Goal: Task Accomplishment & Management: Manage account settings

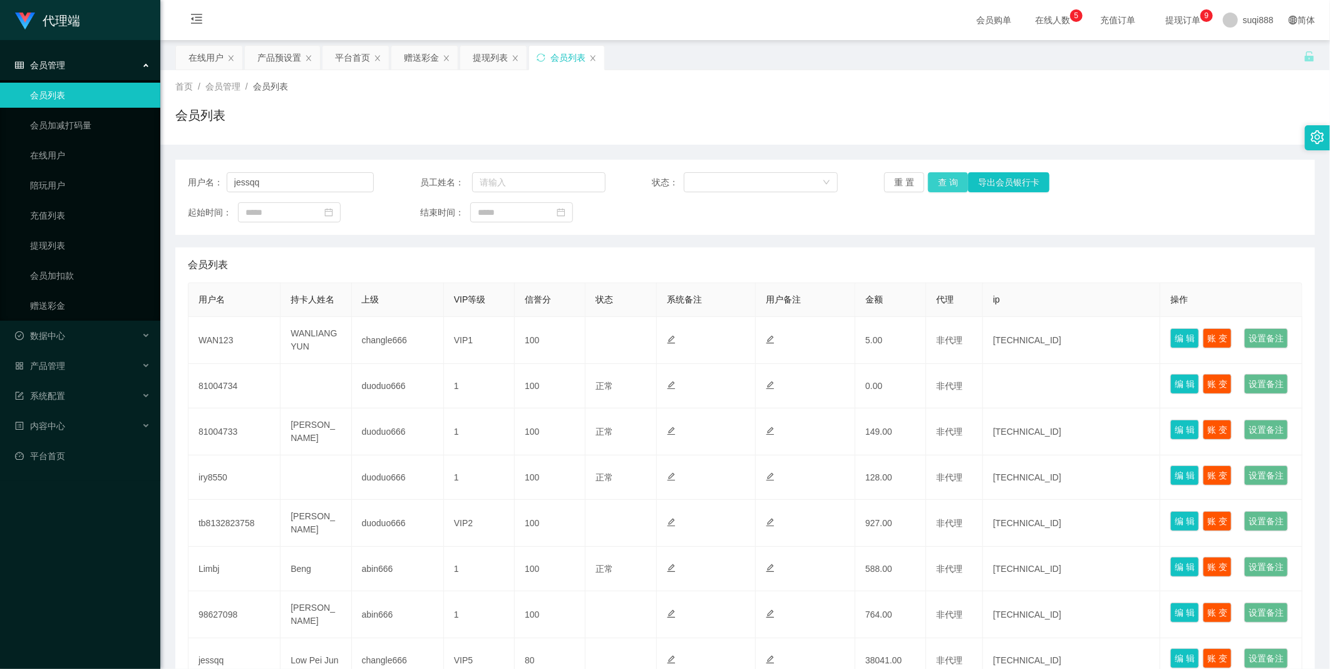
type input "jessqq"
click at [953, 182] on button "查 询" at bounding box center [948, 182] width 40 height 20
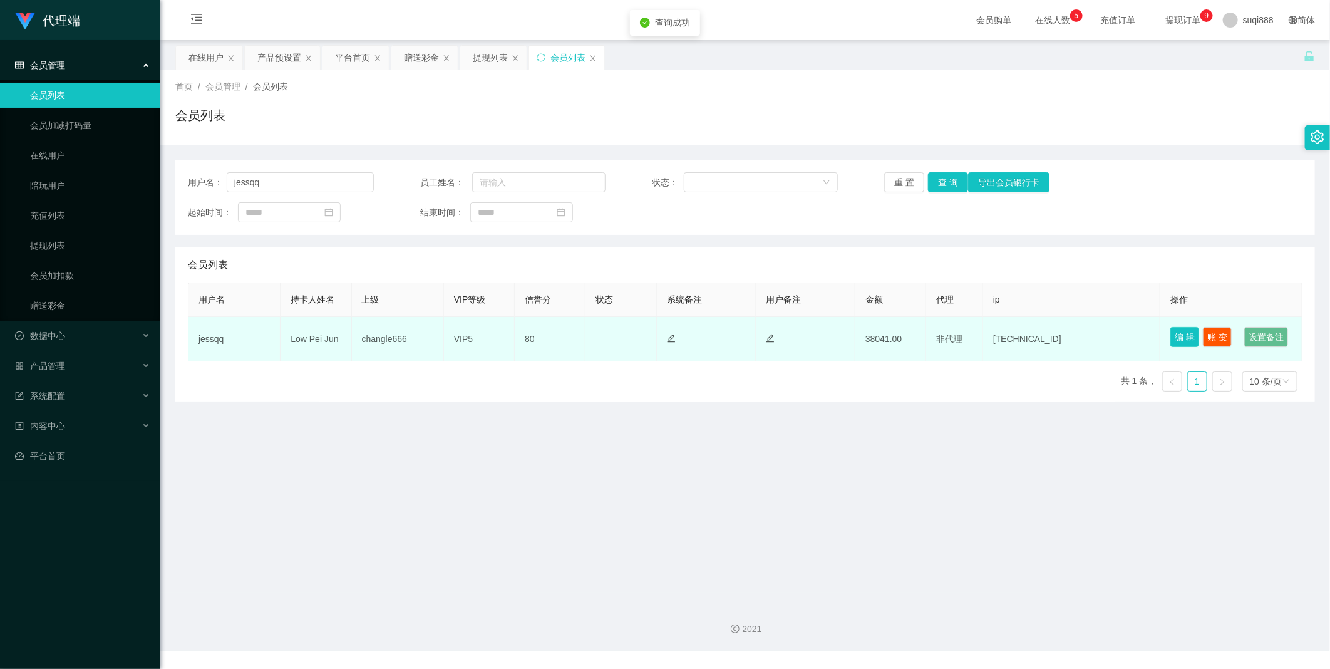
click at [1172, 332] on button "编 辑" at bounding box center [1184, 337] width 29 height 20
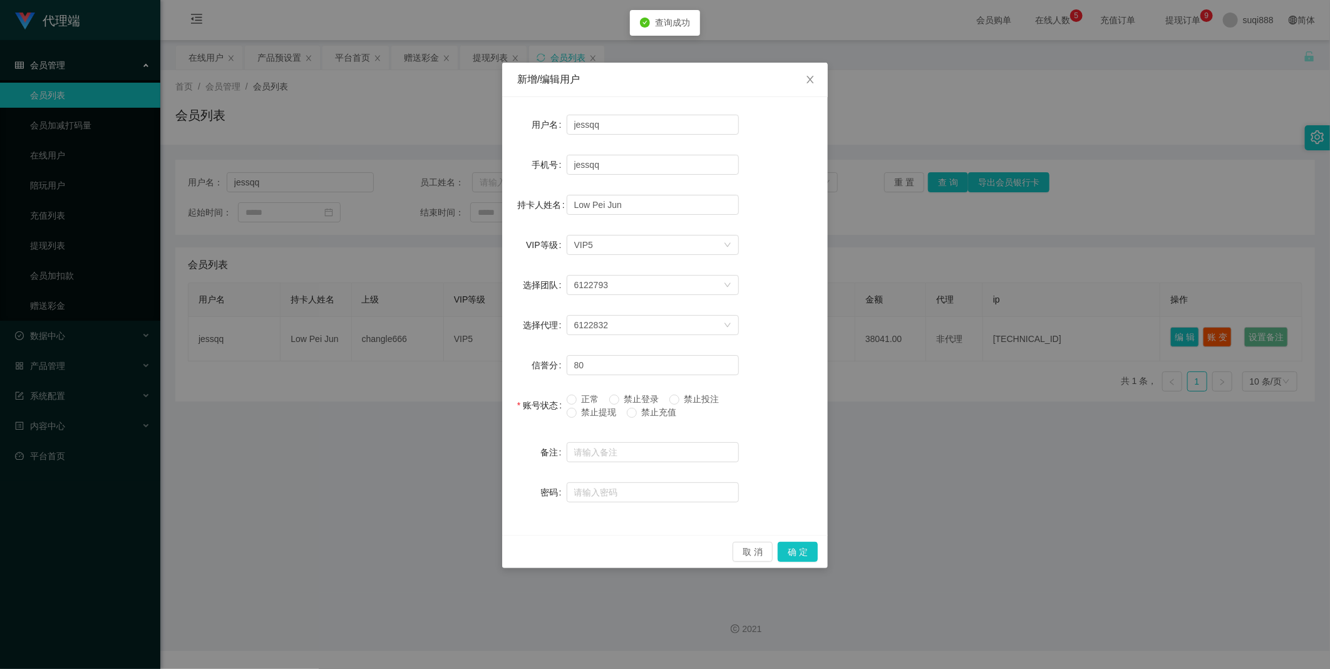
click at [622, 394] on span "禁止登录" at bounding box center [641, 399] width 45 height 10
click at [802, 78] on span "Close" at bounding box center [810, 80] width 35 height 35
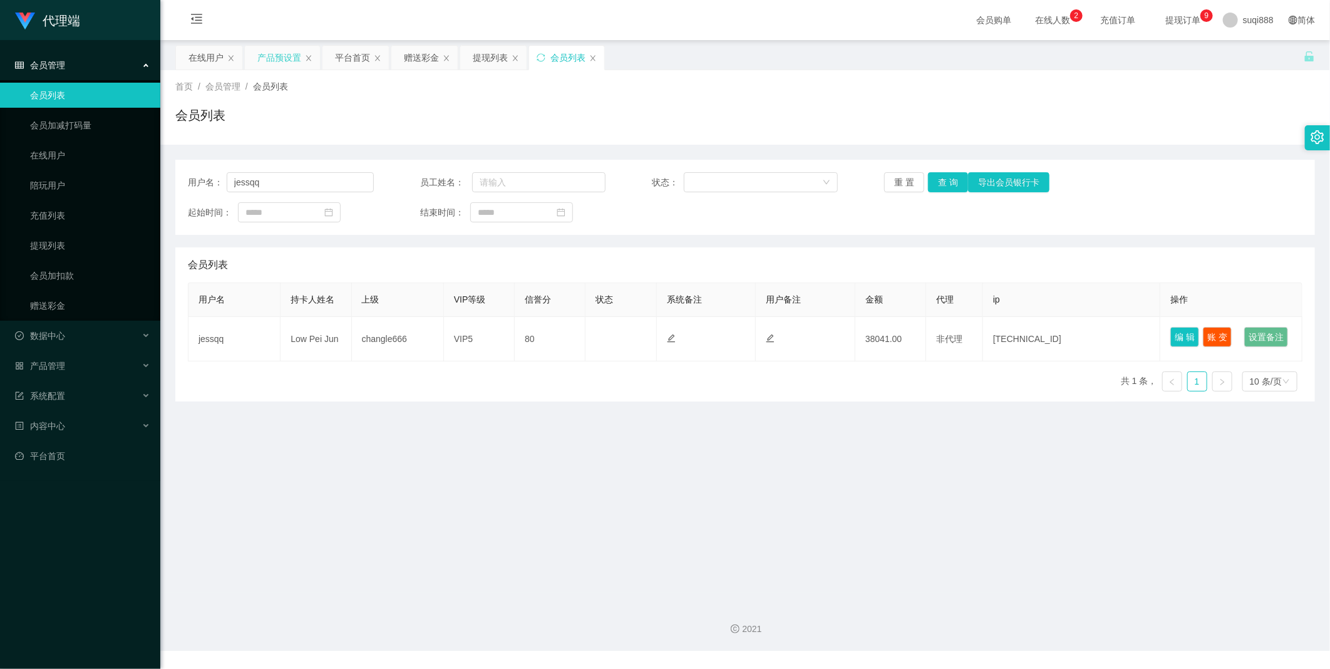
click at [285, 50] on div "产品预设置" at bounding box center [279, 58] width 44 height 24
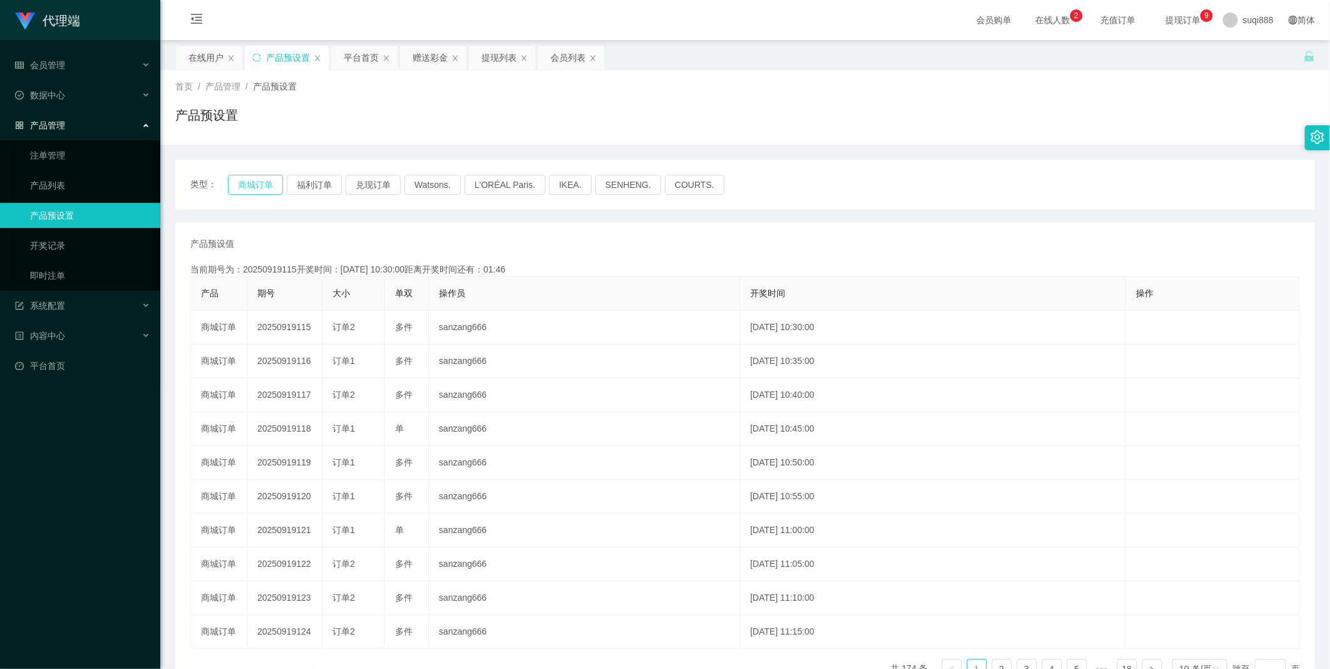
click at [252, 178] on button "商城订单" at bounding box center [255, 185] width 55 height 20
click at [254, 175] on button "商城订单" at bounding box center [255, 185] width 55 height 20
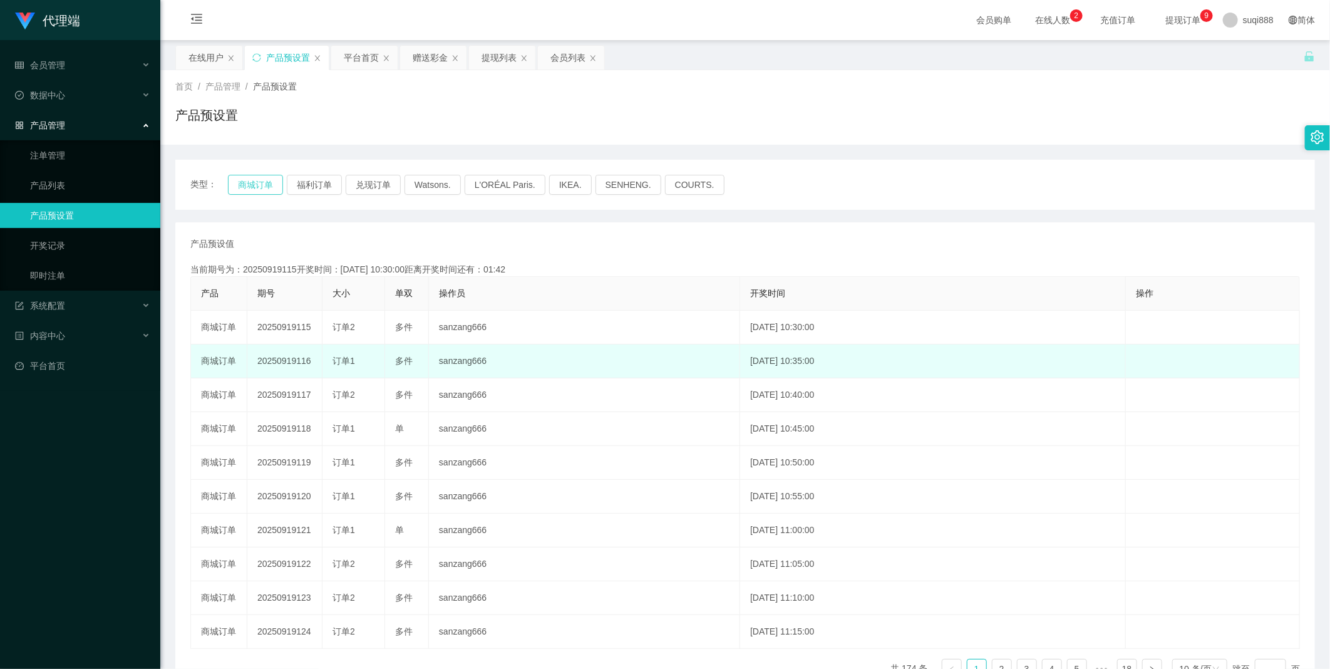
type button "k3wph"
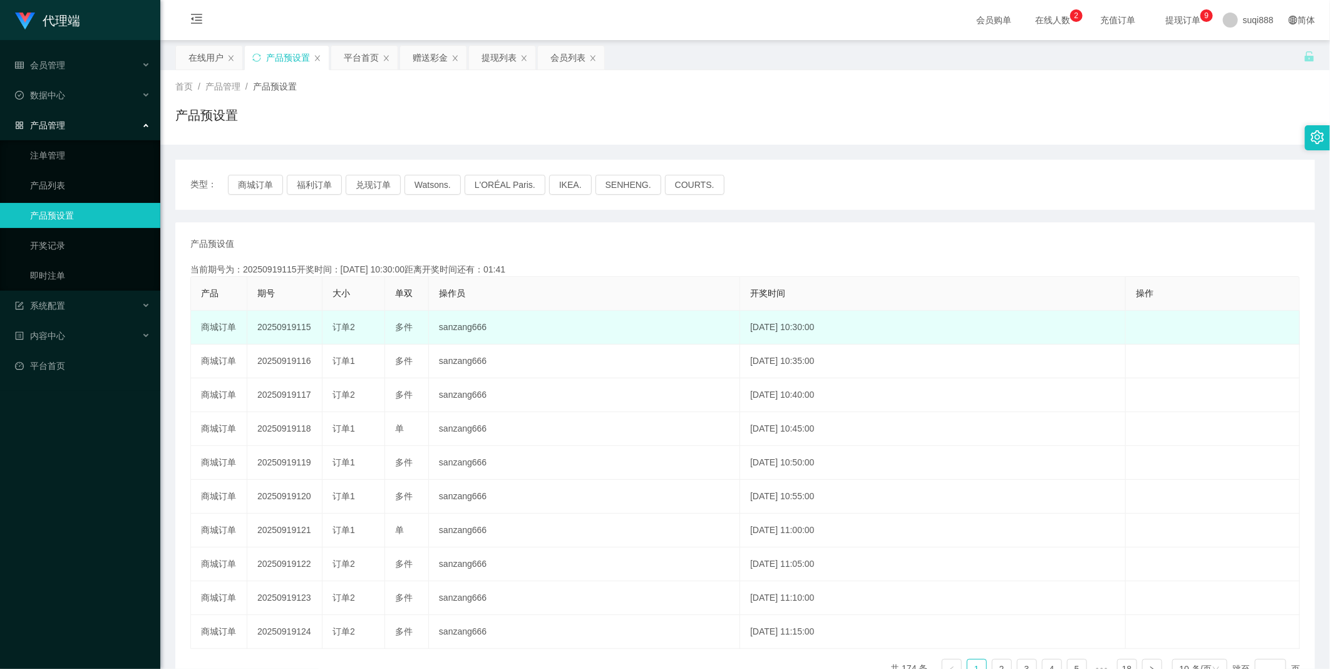
click at [288, 336] on td "20250919115" at bounding box center [284, 328] width 75 height 34
click at [289, 326] on td "20250919115" at bounding box center [284, 328] width 75 height 34
copy td "20250919115"
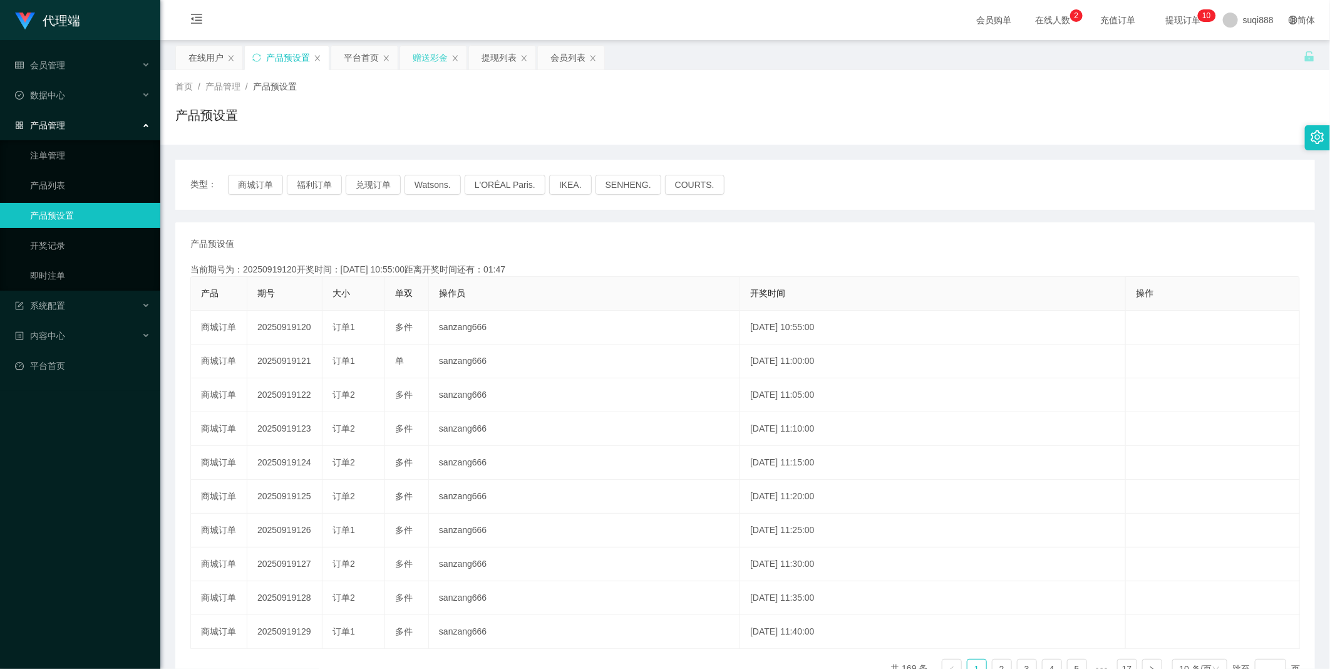
click at [442, 64] on div "赠送彩金" at bounding box center [430, 58] width 35 height 24
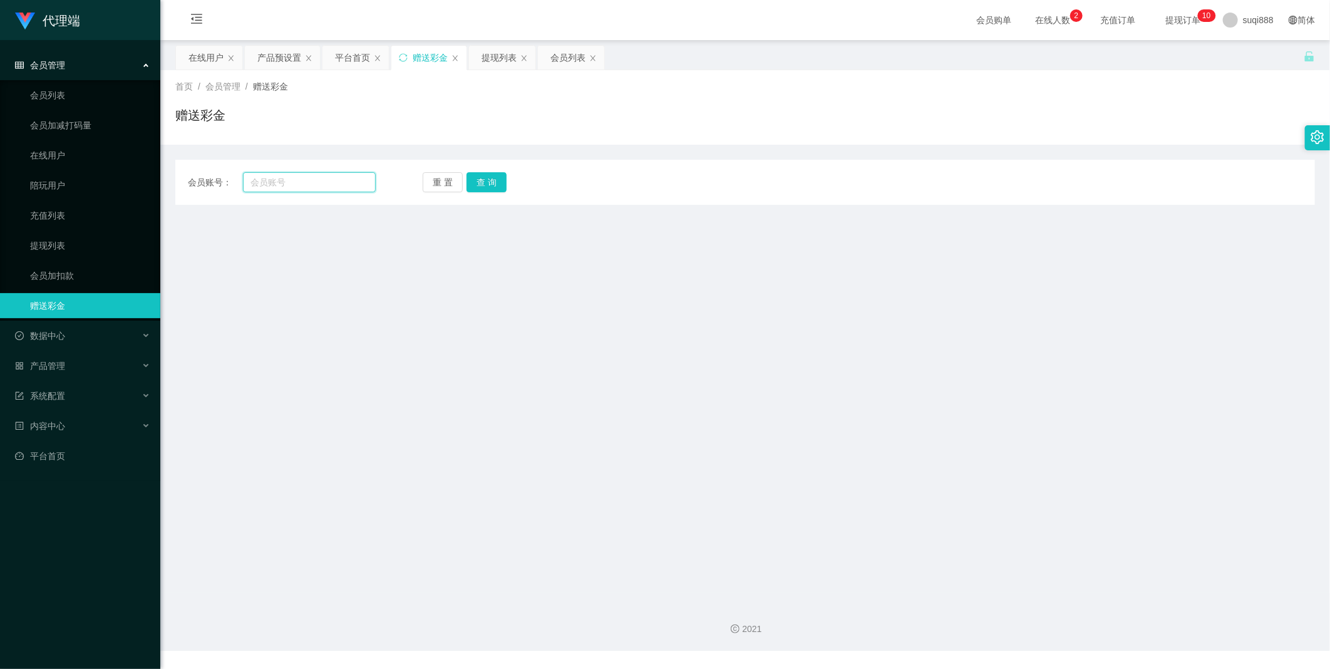
click at [299, 176] on input "text" at bounding box center [309, 182] width 133 height 20
paste input "tb8132823758"
type input "tb8132823758"
click at [485, 169] on div "会员账号： tb8132823758 重 置 查 询 会员账号 会员姓名 账号余额 操作类型 彩金加款 彩金扣款 金额 确 定" at bounding box center [744, 182] width 1139 height 45
click at [485, 176] on button "查 询" at bounding box center [486, 182] width 40 height 20
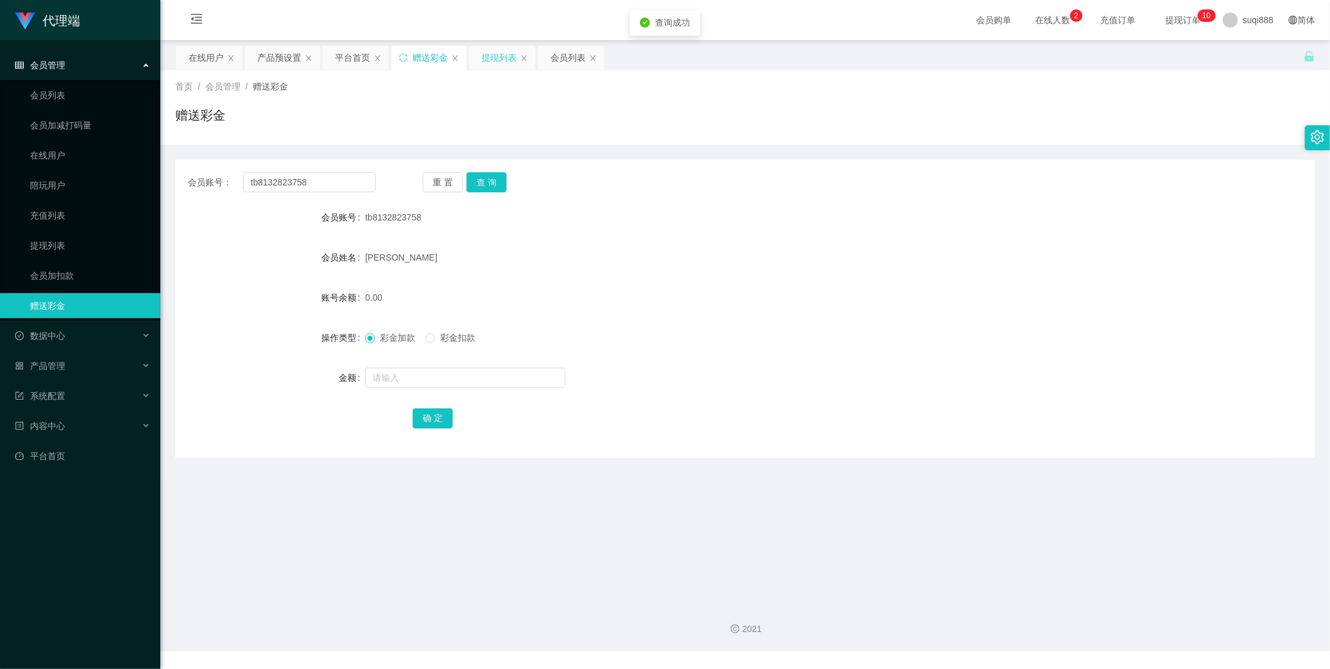
click at [496, 56] on div "提现列表" at bounding box center [498, 58] width 35 height 24
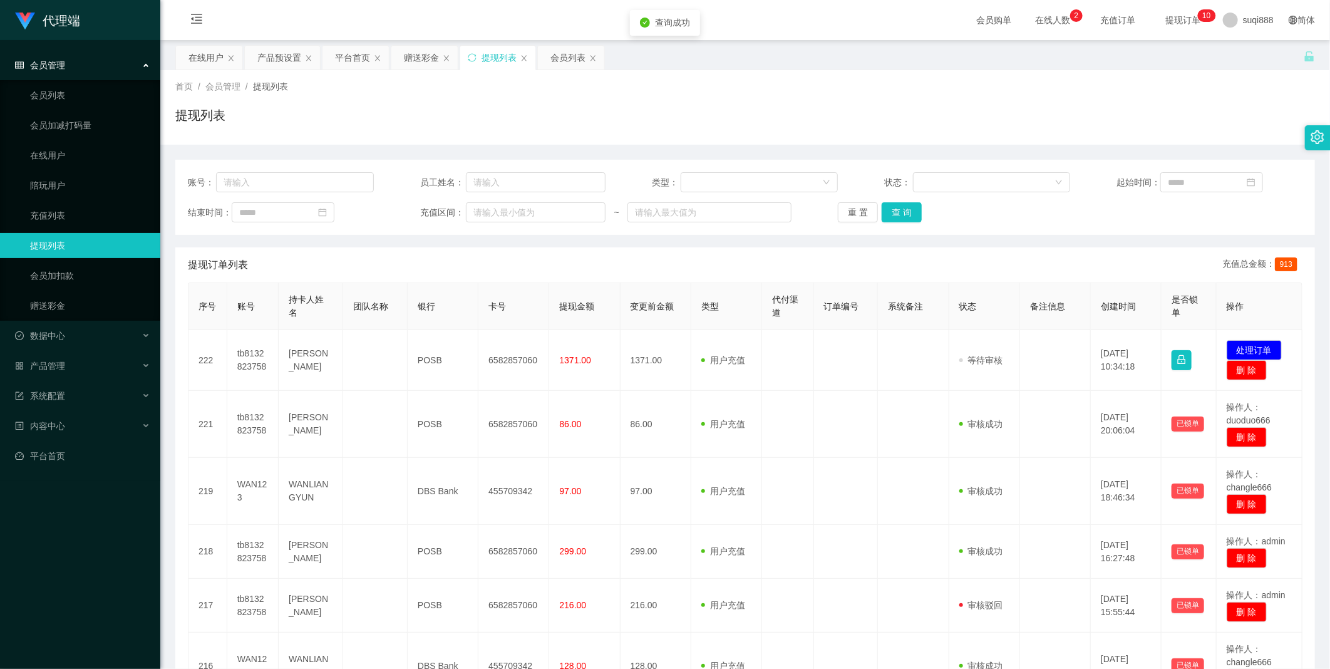
click at [317, 195] on div "账号： 员工姓名： 类型： 状态： 起始时间： 结束时间： 充值区间： ~ 重 置 查 询" at bounding box center [744, 197] width 1139 height 75
click at [345, 183] on input "text" at bounding box center [295, 182] width 158 height 20
paste input "tb8132823758"
type input "tb8132823758"
click at [898, 205] on button "查 询" at bounding box center [901, 212] width 40 height 20
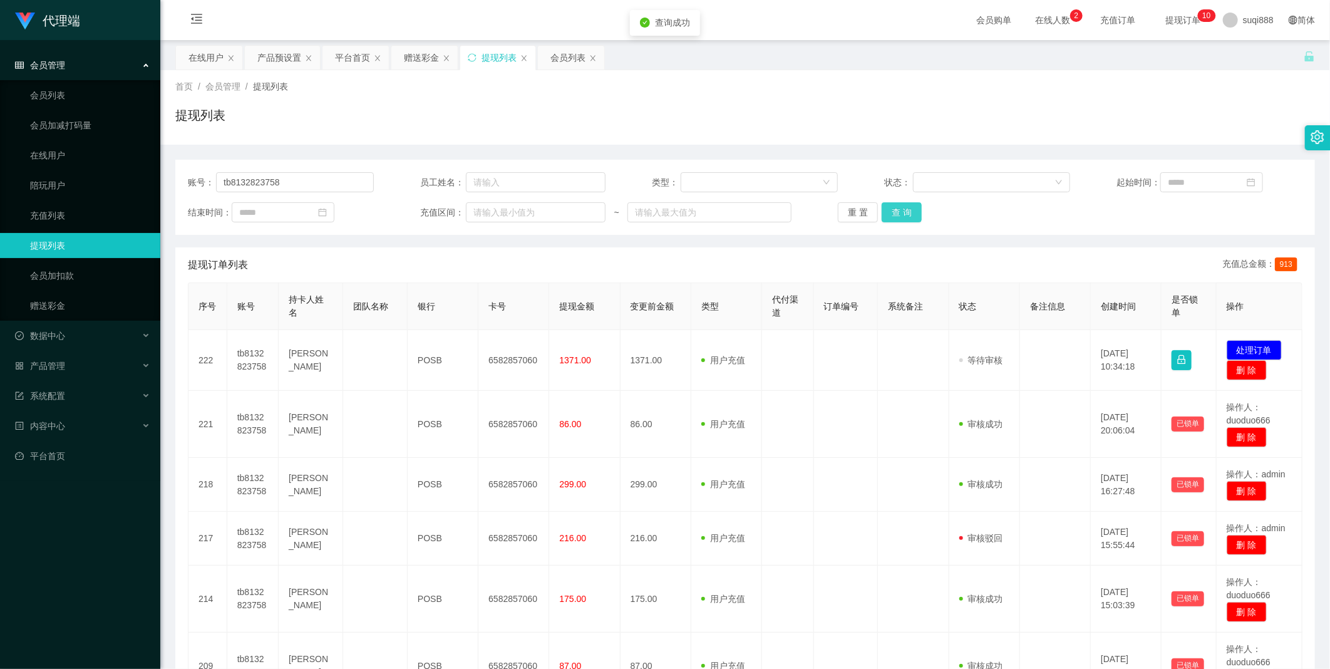
click at [898, 205] on button "查 询" at bounding box center [901, 212] width 40 height 20
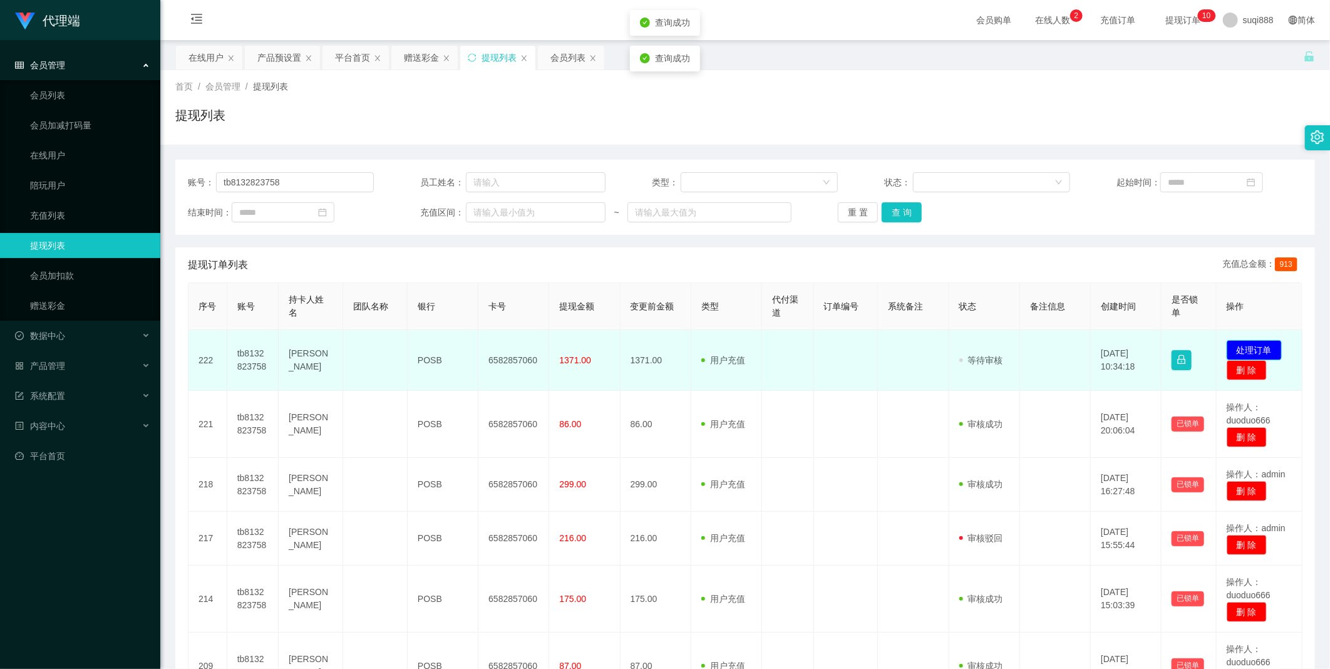
click at [1236, 342] on button "处理订单" at bounding box center [1253, 350] width 55 height 20
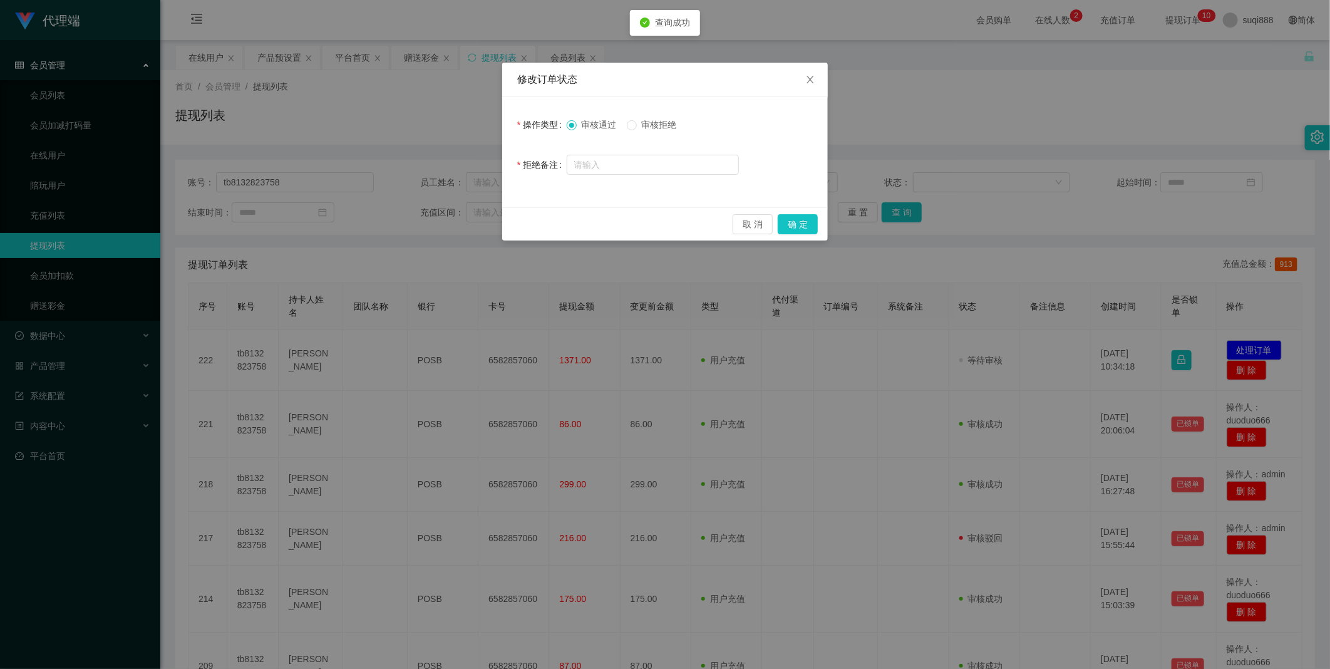
click at [652, 127] on span "审核拒绝" at bounding box center [659, 125] width 45 height 10
click at [645, 158] on input "text" at bounding box center [653, 165] width 172 height 20
click at [803, 230] on button "确 定" at bounding box center [798, 224] width 40 height 20
